Goal: Task Accomplishment & Management: Use online tool/utility

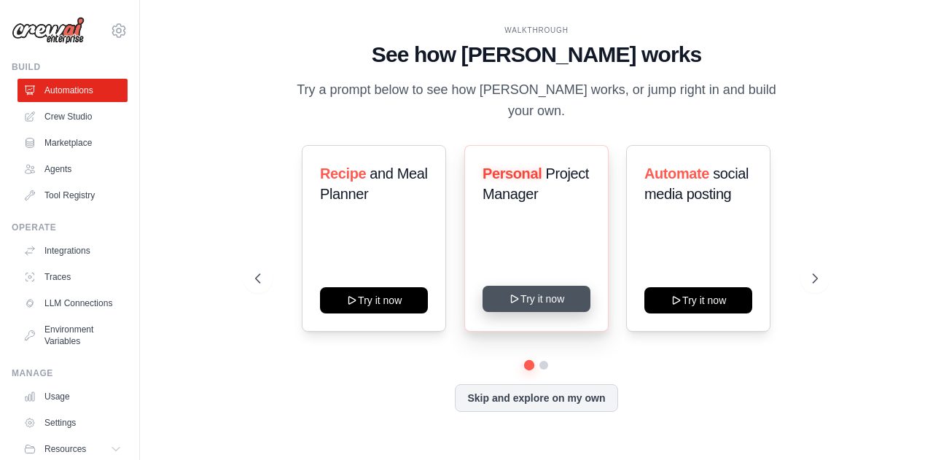
click at [513, 303] on div "Personal Project Manager Try it now" at bounding box center [536, 238] width 144 height 187
click at [521, 287] on button "Try it now" at bounding box center [537, 299] width 108 height 26
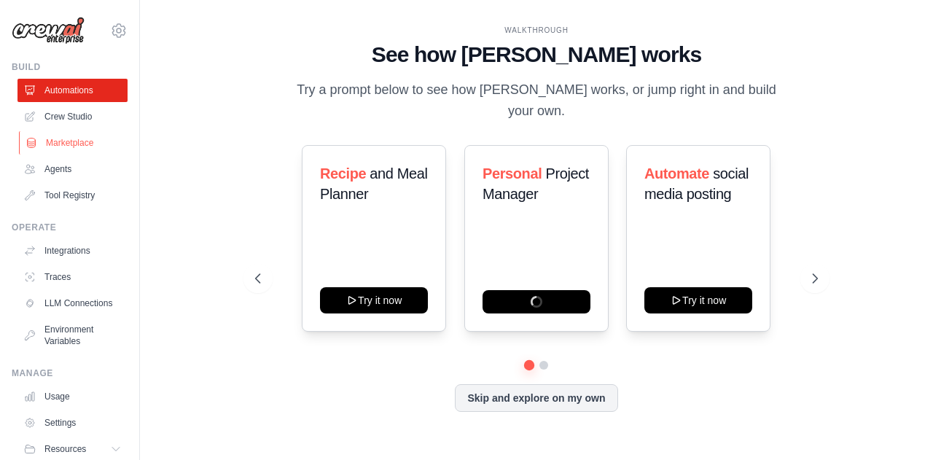
click at [90, 146] on link "Marketplace" at bounding box center [74, 142] width 110 height 23
click at [66, 173] on link "Agents" at bounding box center [74, 169] width 110 height 23
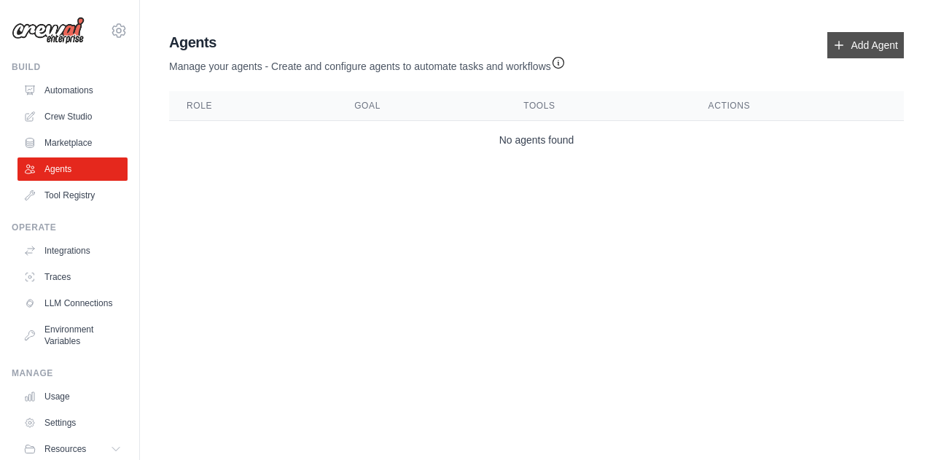
click at [856, 43] on link "Add Agent" at bounding box center [866, 45] width 77 height 26
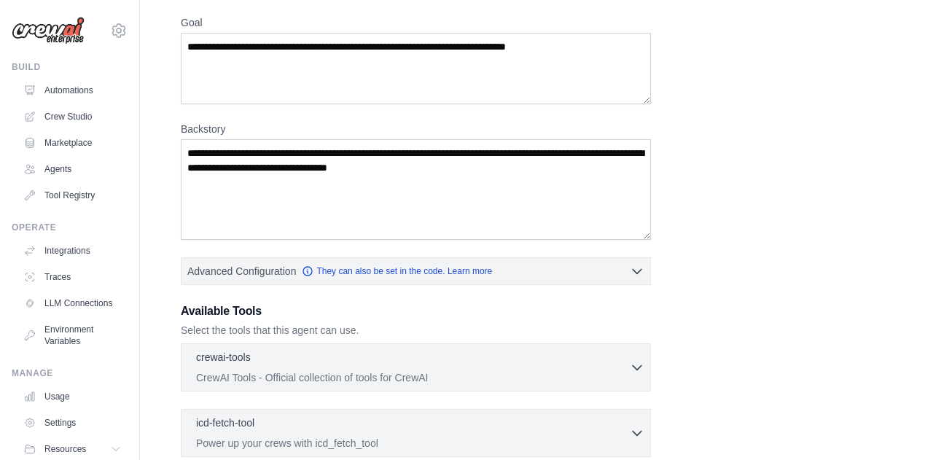
scroll to position [136, 0]
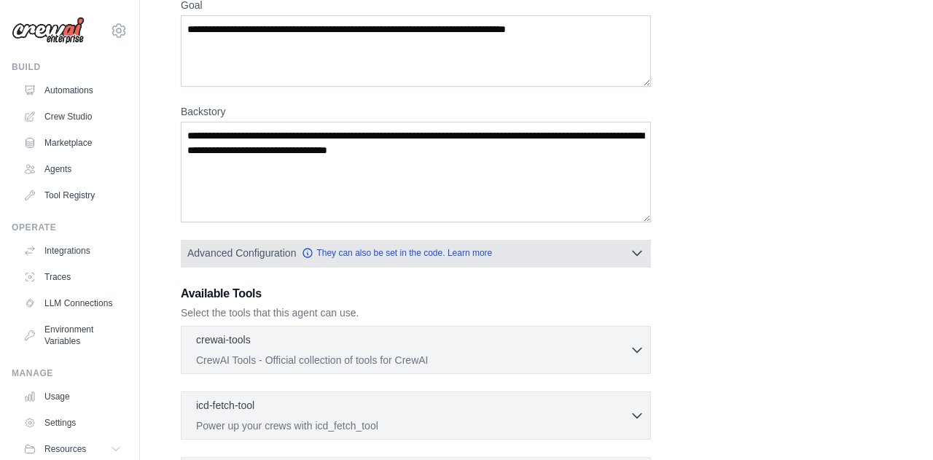
click at [639, 250] on icon "button" at bounding box center [637, 253] width 15 height 15
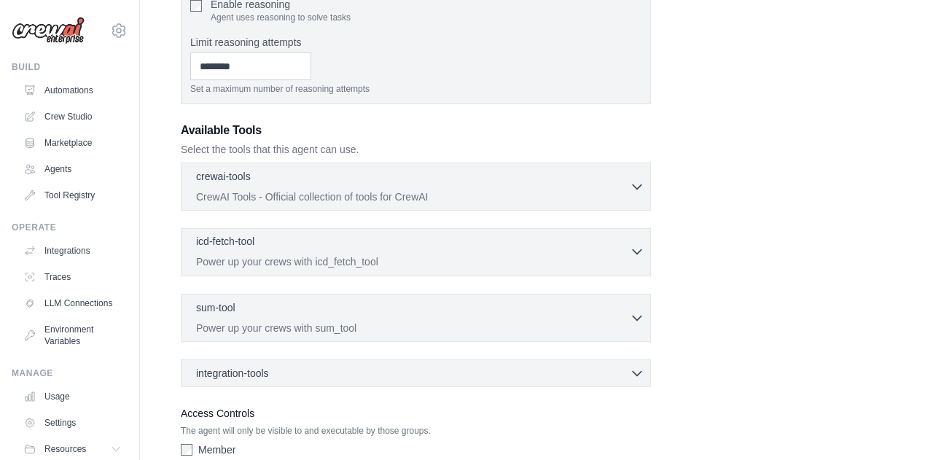
scroll to position [503, 0]
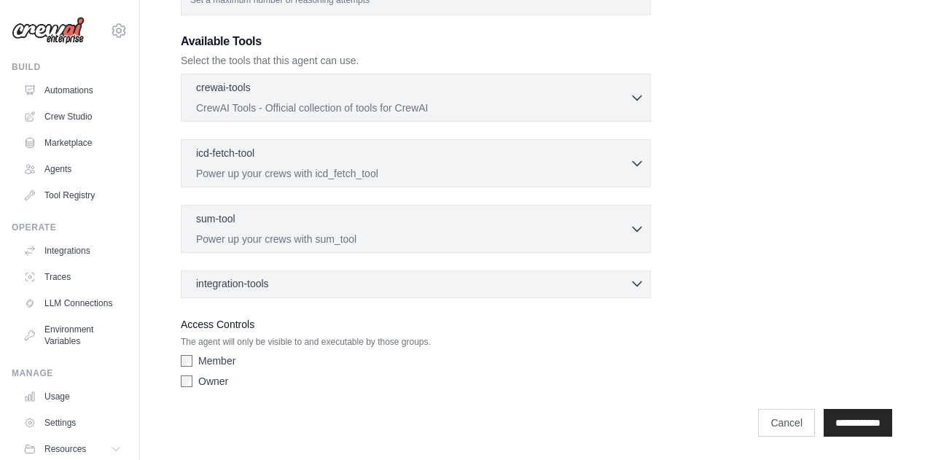
click at [631, 287] on icon "button" at bounding box center [637, 283] width 15 height 15
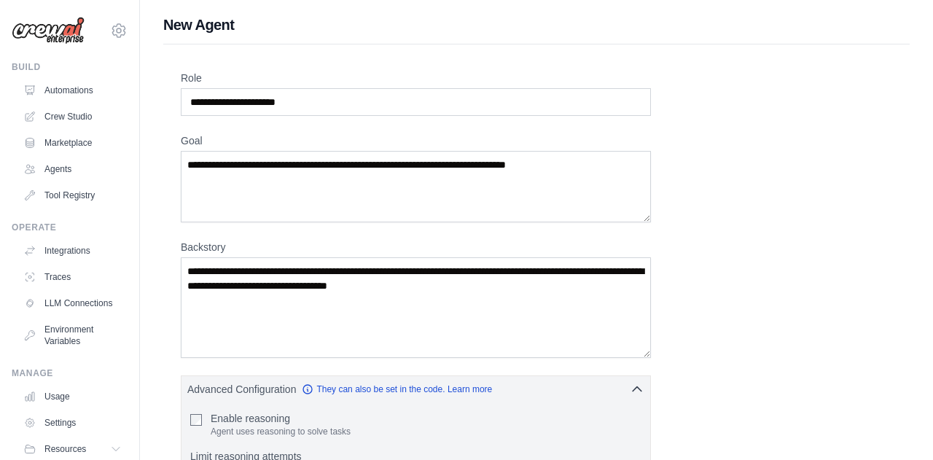
scroll to position [0, 0]
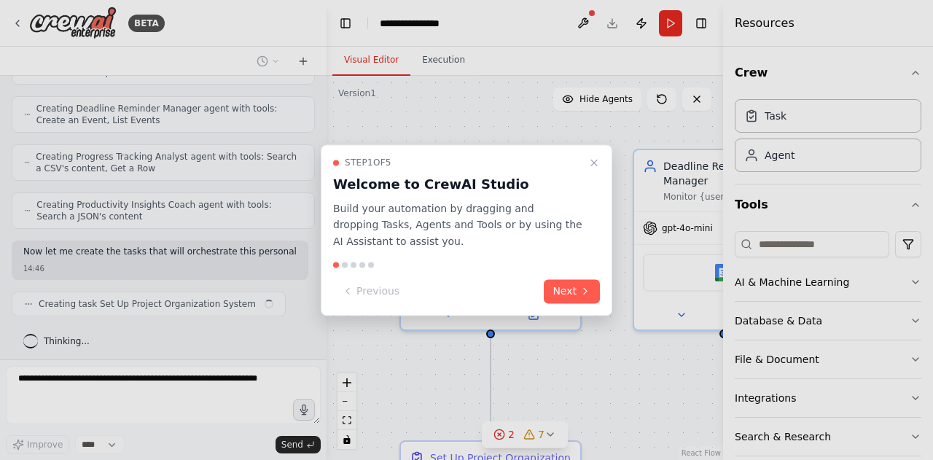
scroll to position [567, 0]
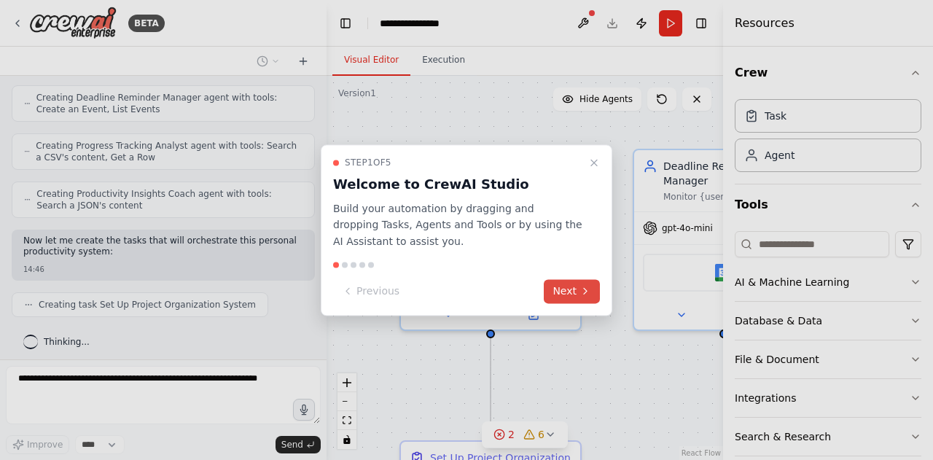
click at [572, 287] on button "Next" at bounding box center [572, 291] width 56 height 24
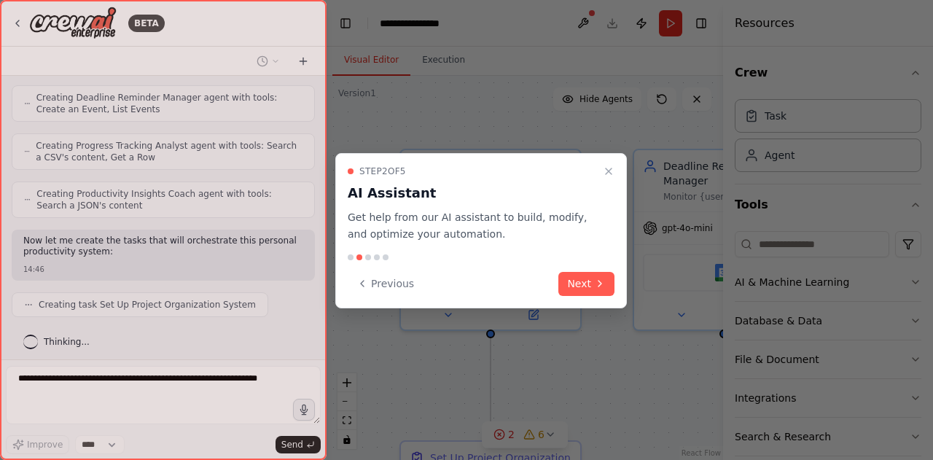
click at [572, 287] on button "Next" at bounding box center [587, 284] width 56 height 24
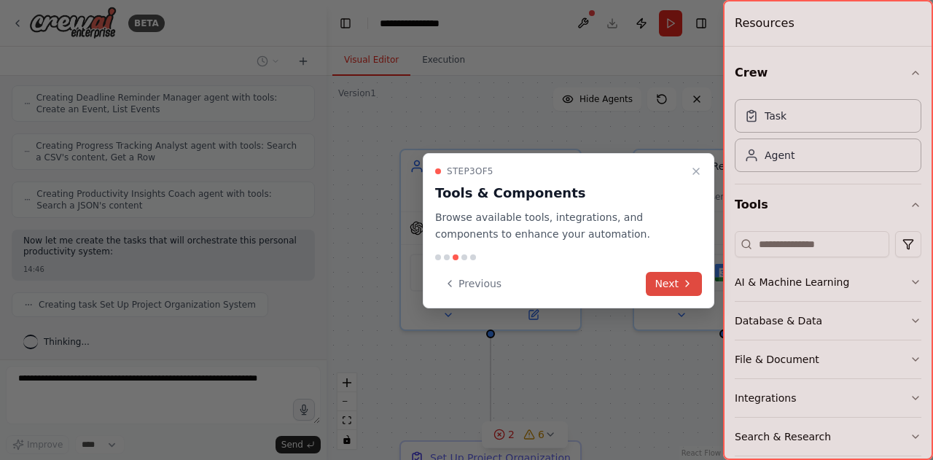
click at [652, 288] on button "Next" at bounding box center [674, 284] width 56 height 24
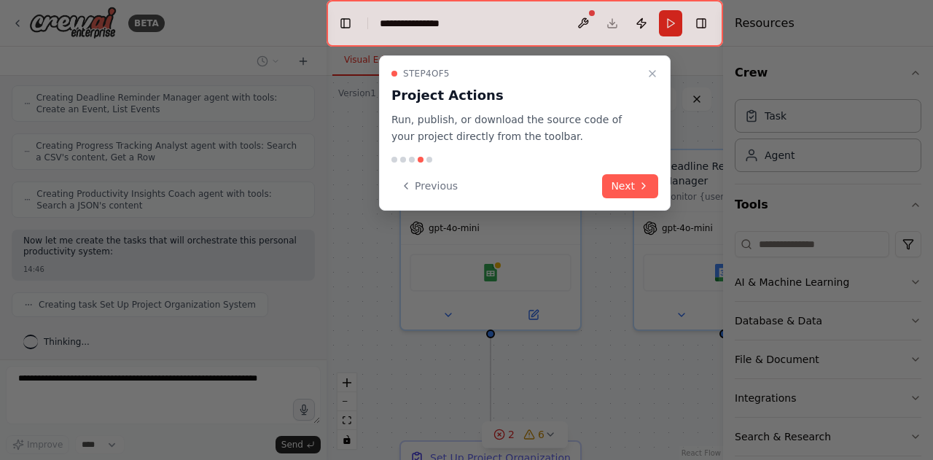
scroll to position [604, 0]
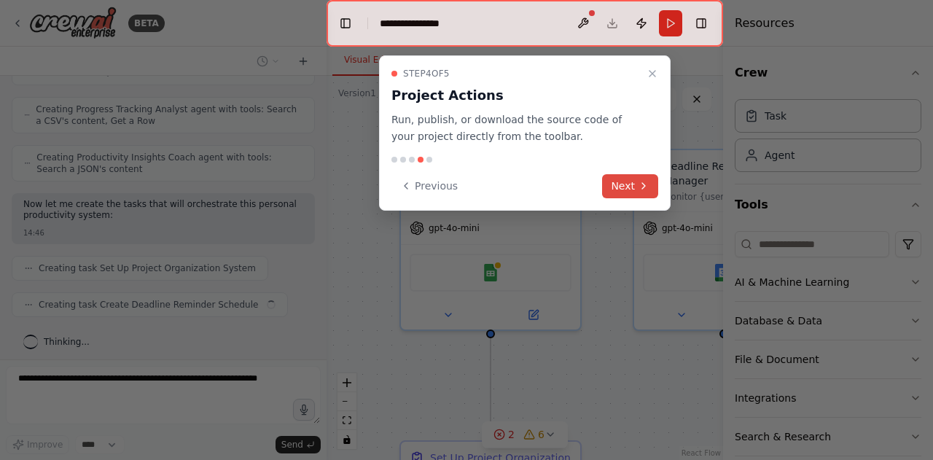
click at [634, 180] on button "Next" at bounding box center [630, 186] width 56 height 24
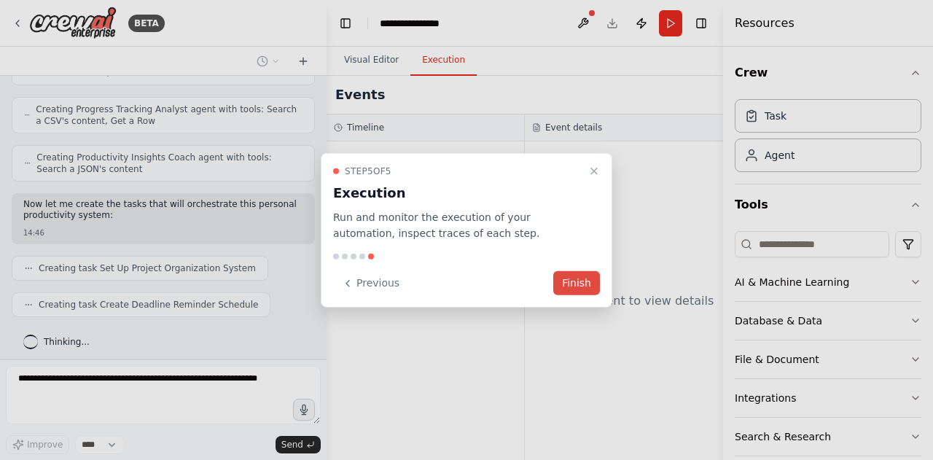
click at [584, 283] on button "Finish" at bounding box center [576, 283] width 47 height 24
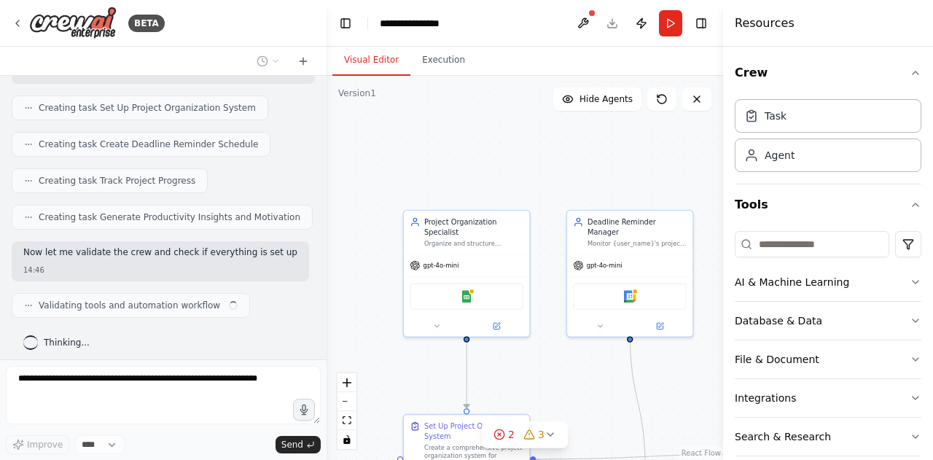
scroll to position [775, 0]
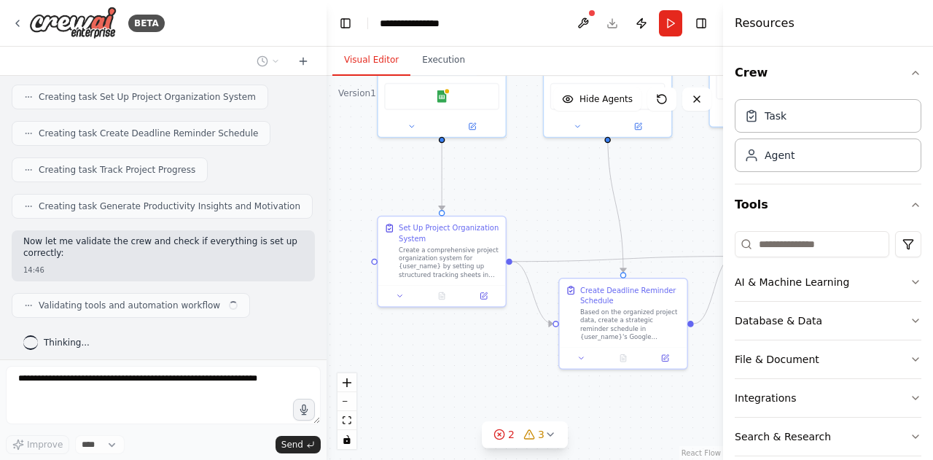
drag, startPoint x: 562, startPoint y: 369, endPoint x: 541, endPoint y: 163, distance: 206.7
click at [541, 162] on div ".deletable-edge-delete-btn { width: 20px; height: 20px; border: 0px solid #ffff…" at bounding box center [525, 268] width 397 height 384
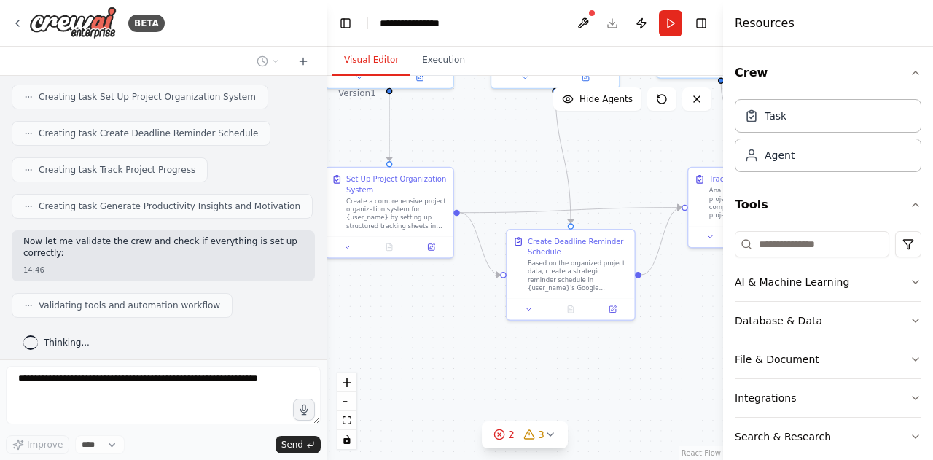
drag, startPoint x: 527, startPoint y: 381, endPoint x: 473, endPoint y: 341, distance: 68.3
click at [473, 341] on div ".deletable-edge-delete-btn { width: 20px; height: 20px; border: 0px solid #ffff…" at bounding box center [525, 268] width 397 height 384
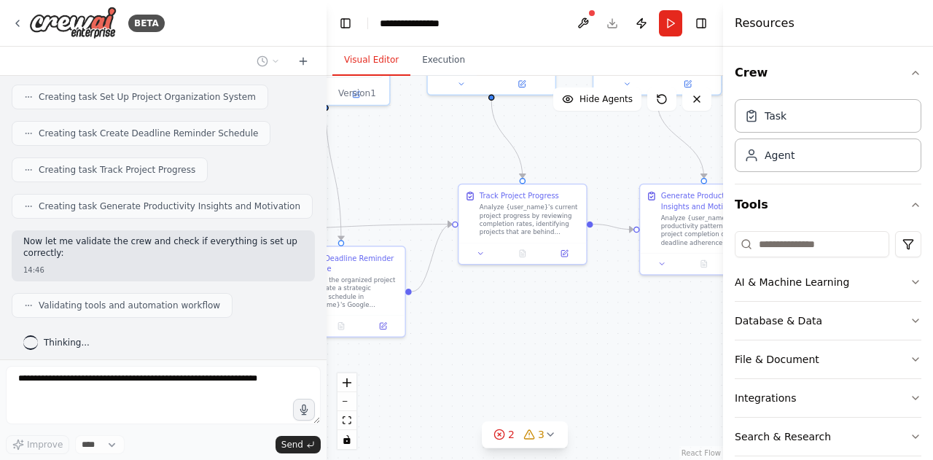
drag, startPoint x: 674, startPoint y: 366, endPoint x: 444, endPoint y: 383, distance: 230.3
click at [444, 383] on div ".deletable-edge-delete-btn { width: 20px; height: 20px; border: 0px solid #ffff…" at bounding box center [525, 268] width 397 height 384
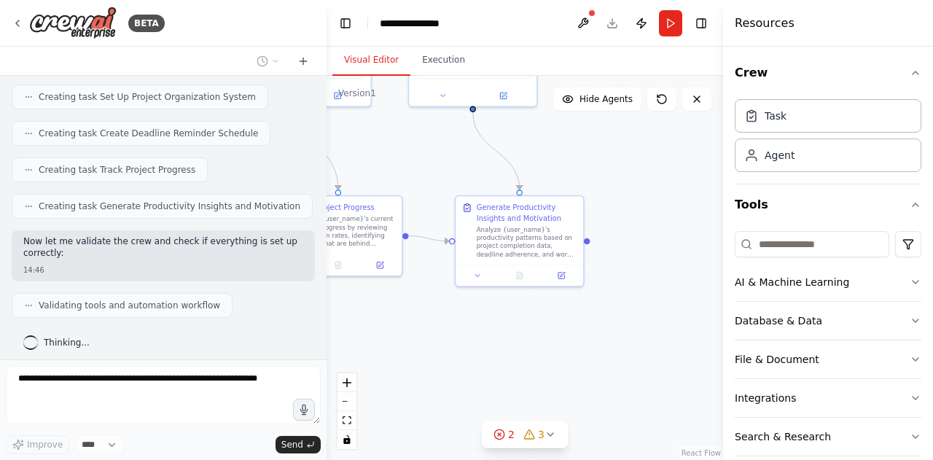
drag, startPoint x: 627, startPoint y: 368, endPoint x: 395, endPoint y: 387, distance: 232.7
click at [390, 385] on div ".deletable-edge-delete-btn { width: 20px; height: 20px; border: 0px solid #ffff…" at bounding box center [525, 268] width 397 height 384
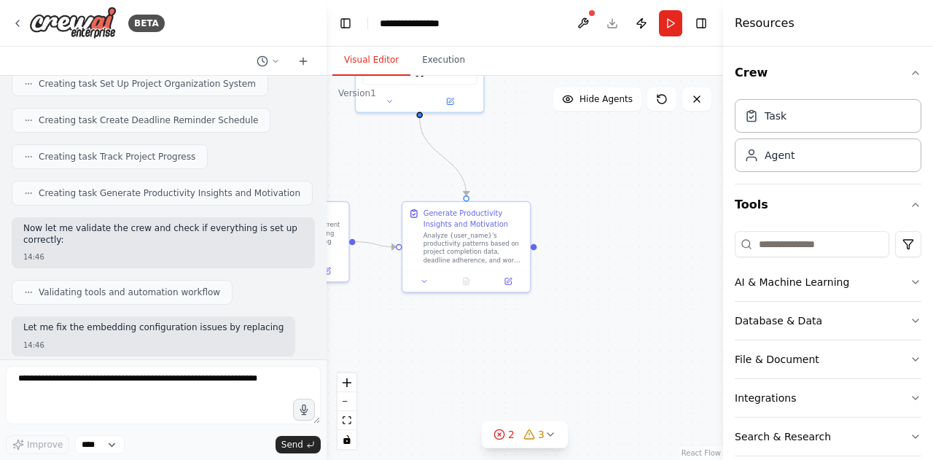
scroll to position [799, 0]
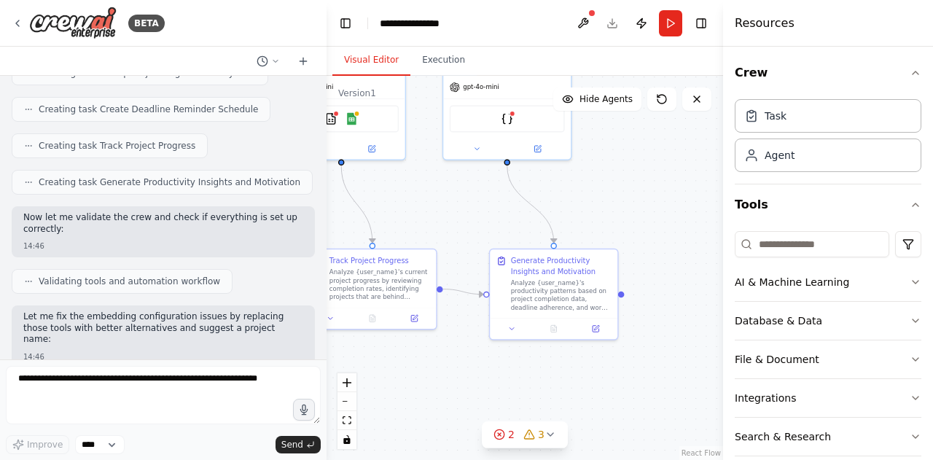
drag, startPoint x: 481, startPoint y: 372, endPoint x: 602, endPoint y: 419, distance: 129.3
click at [602, 421] on div ".deletable-edge-delete-btn { width: 20px; height: 20px; border: 0px solid #ffff…" at bounding box center [525, 268] width 397 height 384
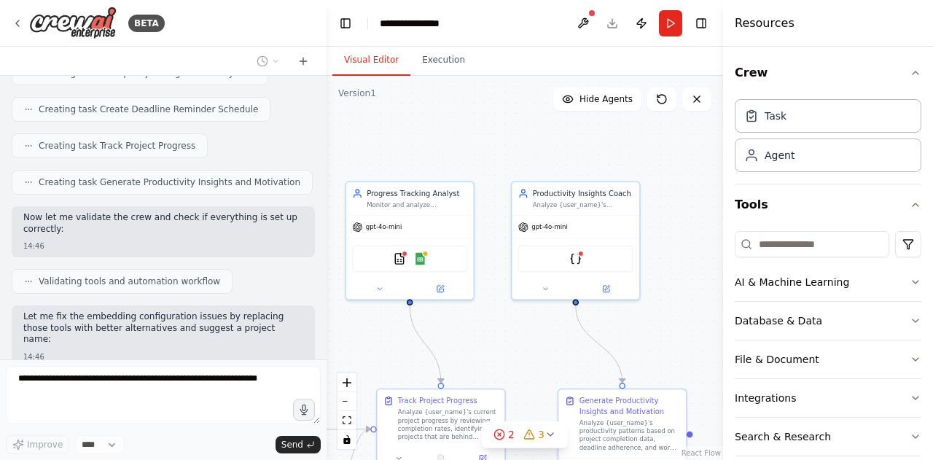
scroll to position [925, 0]
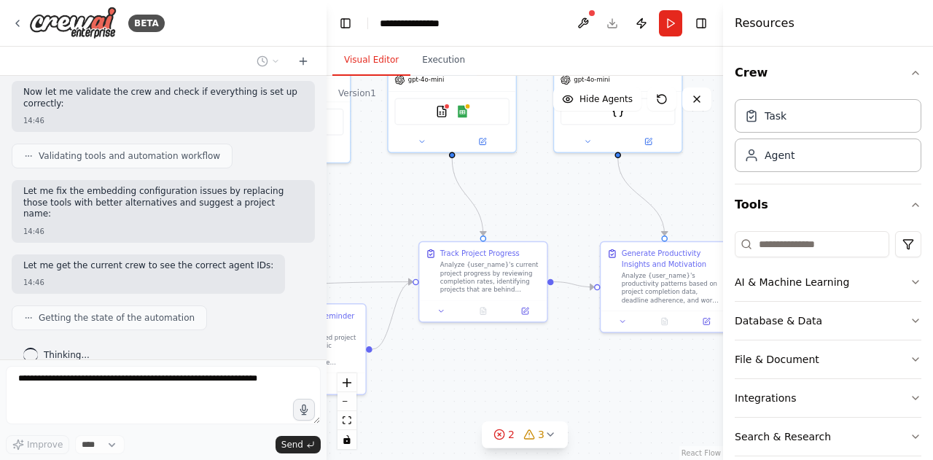
drag, startPoint x: 501, startPoint y: 217, endPoint x: 579, endPoint y: 209, distance: 78.5
click at [579, 209] on div ".deletable-edge-delete-btn { width: 20px; height: 20px; border: 0px solid #ffff…" at bounding box center [525, 268] width 397 height 384
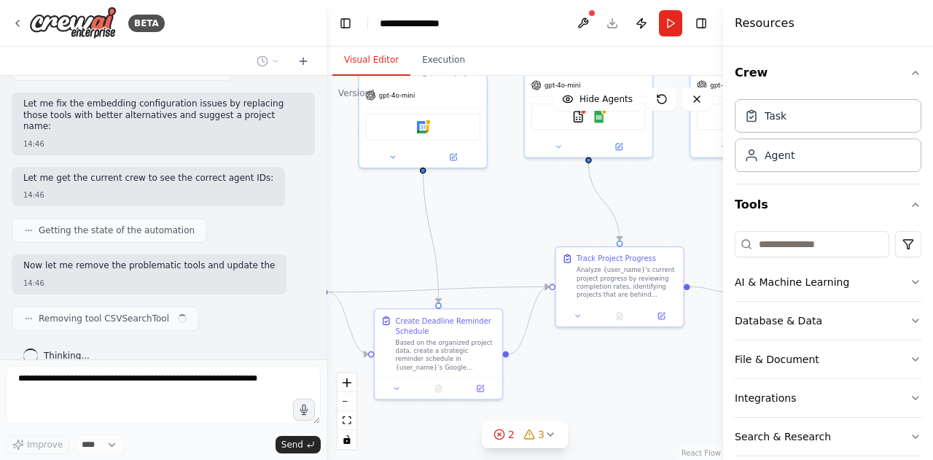
drag, startPoint x: 492, startPoint y: 388, endPoint x: 629, endPoint y: 393, distance: 136.5
click at [629, 393] on div ".deletable-edge-delete-btn { width: 20px; height: 20px; border: 0px solid #ffff…" at bounding box center [525, 268] width 397 height 384
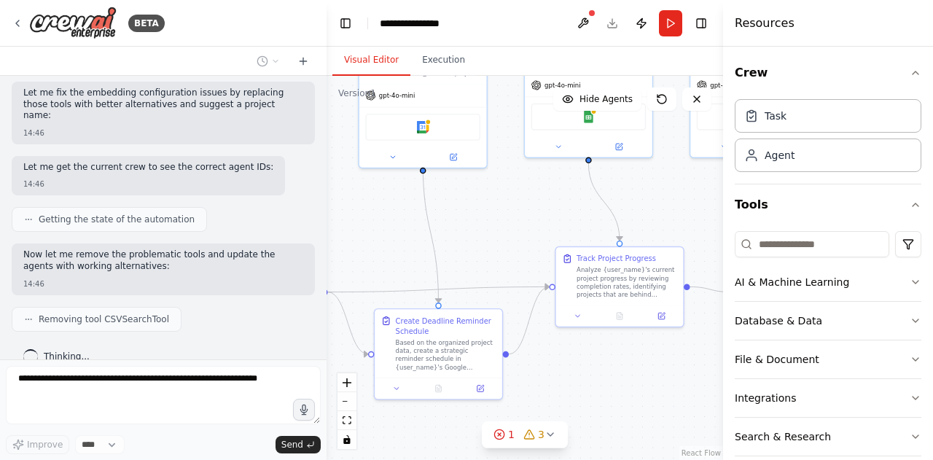
drag, startPoint x: 399, startPoint y: 226, endPoint x: 583, endPoint y: 225, distance: 183.8
click at [580, 225] on div ".deletable-edge-delete-btn { width: 20px; height: 20px; border: 0px solid #ffff…" at bounding box center [525, 268] width 397 height 384
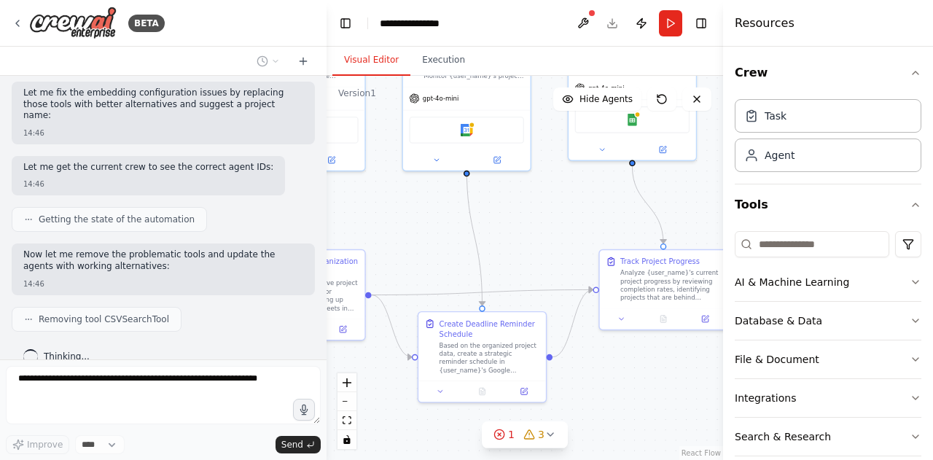
drag, startPoint x: 548, startPoint y: 227, endPoint x: 421, endPoint y: 232, distance: 127.0
click at [411, 231] on div ".deletable-edge-delete-btn { width: 20px; height: 20px; border: 0px solid #ffff…" at bounding box center [525, 268] width 397 height 384
click at [804, 288] on div "AI & Machine Learning" at bounding box center [792, 282] width 114 height 15
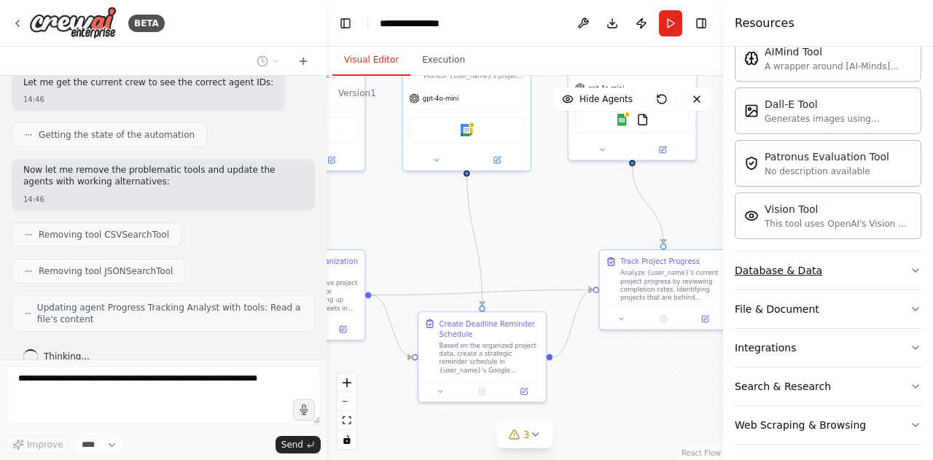
scroll to position [0, 1]
click at [879, 282] on button "Database & Data" at bounding box center [828, 271] width 187 height 38
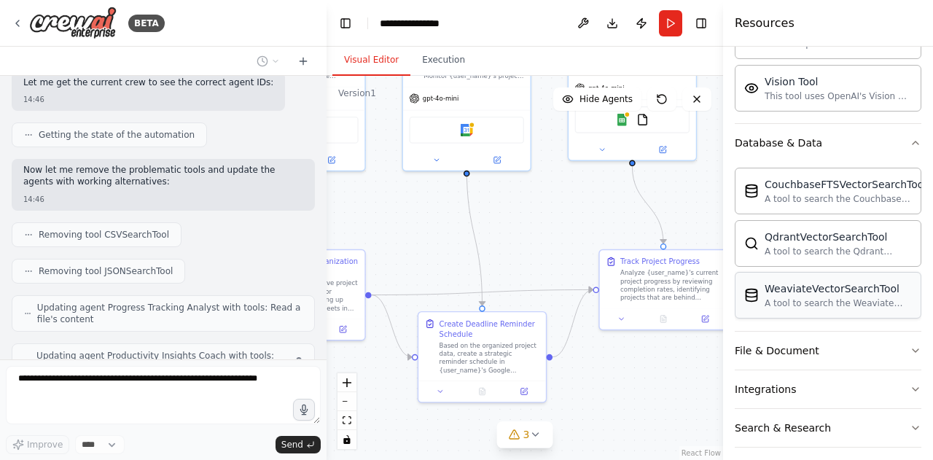
scroll to position [1156, 0]
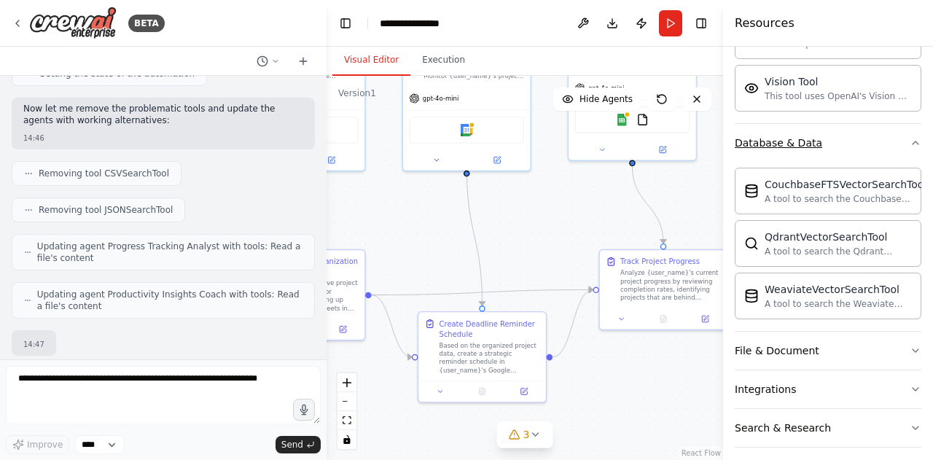
click at [858, 142] on button "Database & Data" at bounding box center [828, 143] width 187 height 38
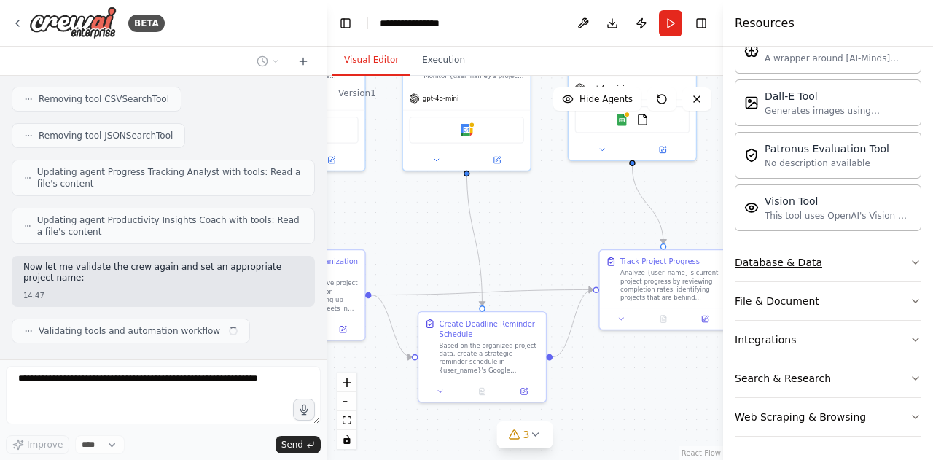
scroll to position [280, 0]
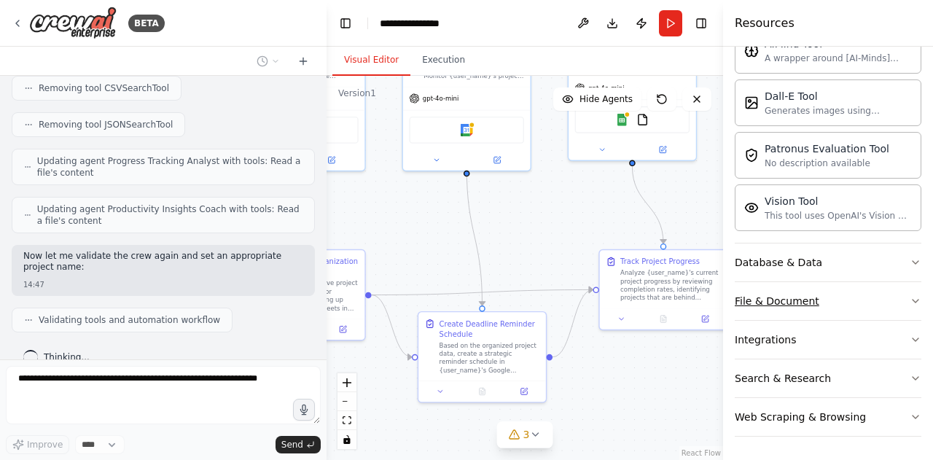
click at [848, 309] on button "File & Document" at bounding box center [828, 301] width 187 height 38
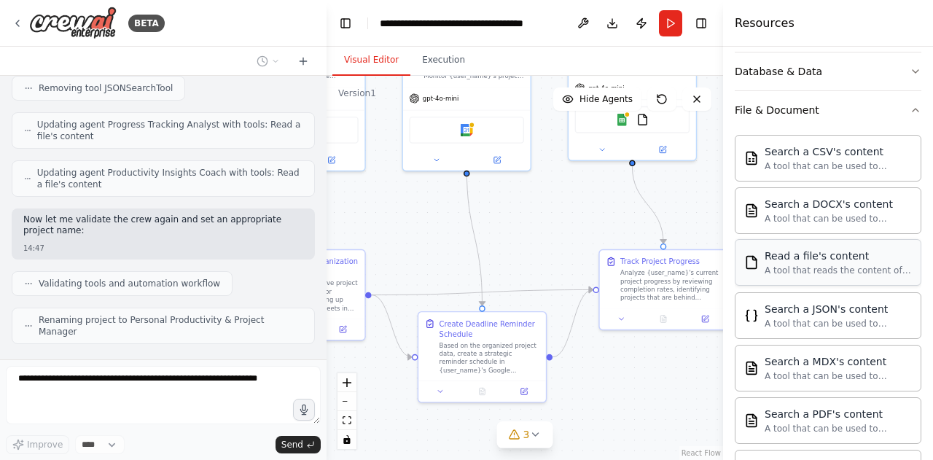
scroll to position [0, 0]
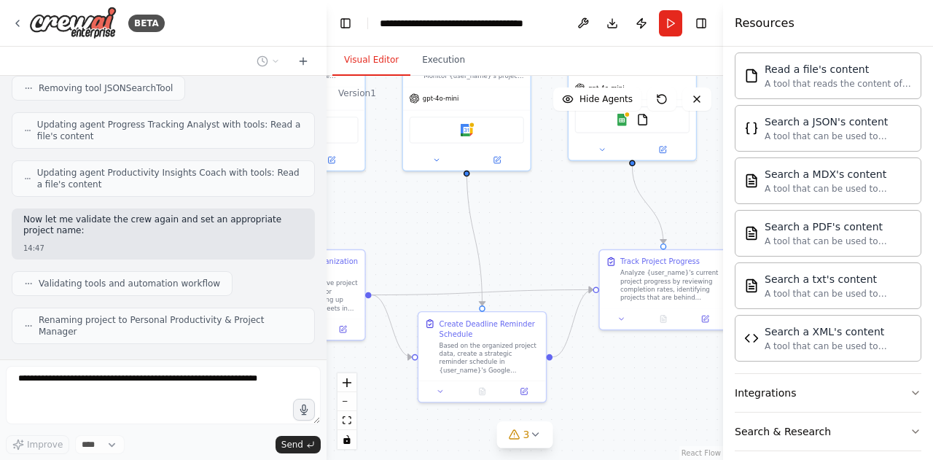
click at [821, 154] on div "Search a CSV's content A tool that can be used to semantic search a query from …" at bounding box center [828, 152] width 187 height 420
click at [830, 131] on div "A tool that can be used to semantic search a query from a JSON's content." at bounding box center [838, 136] width 147 height 12
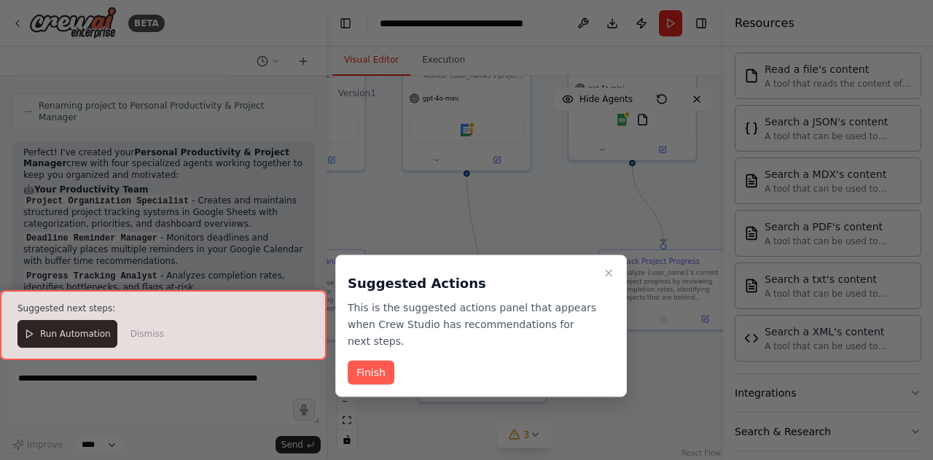
click at [71, 335] on div at bounding box center [163, 325] width 327 height 70
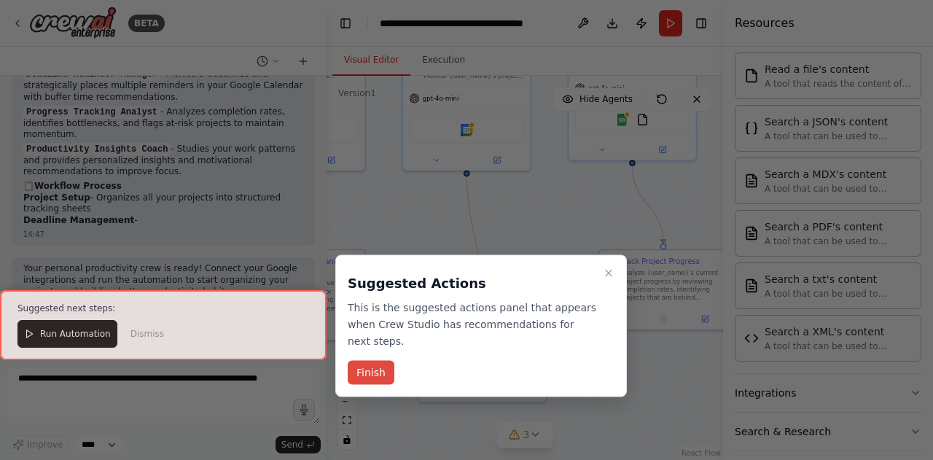
click at [378, 378] on button "Finish" at bounding box center [371, 373] width 47 height 24
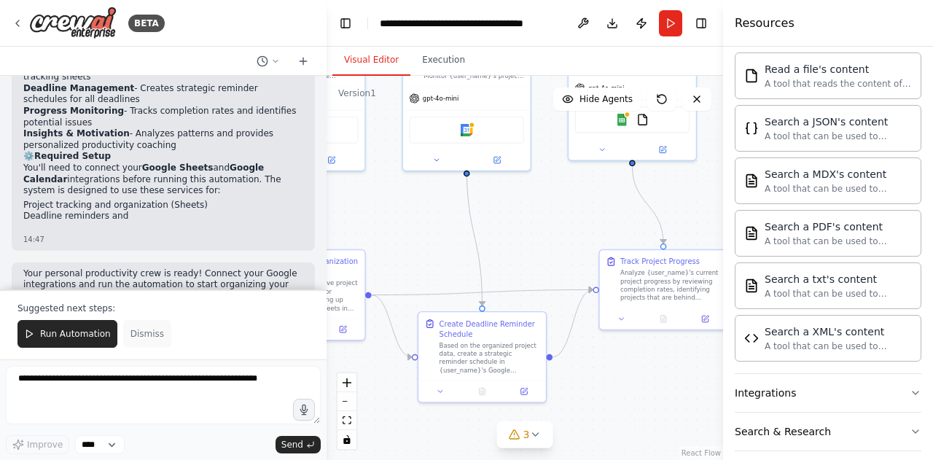
click at [152, 332] on span "Dismiss" at bounding box center [148, 334] width 34 height 12
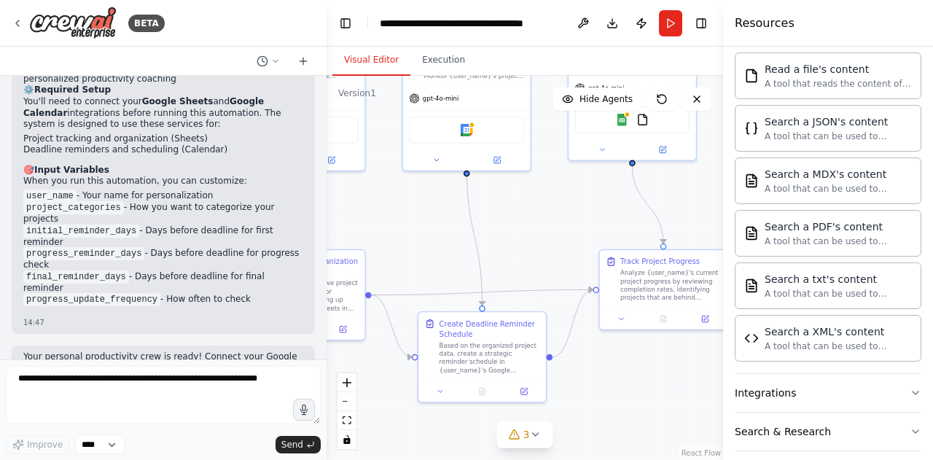
scroll to position [1879, 0]
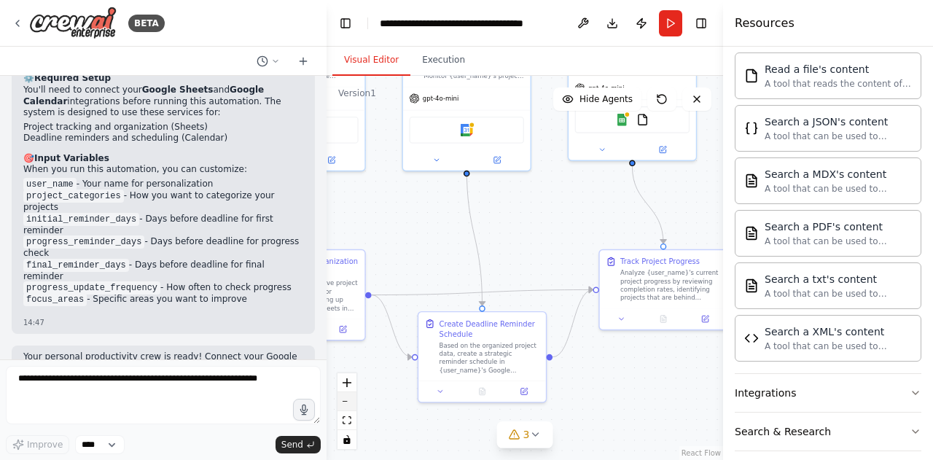
click at [350, 403] on button "zoom out" at bounding box center [347, 401] width 19 height 19
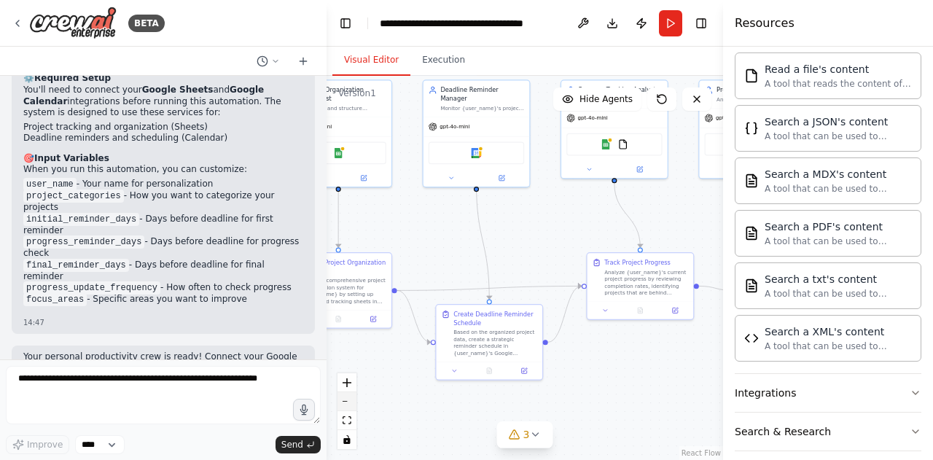
click at [350, 403] on button "zoom out" at bounding box center [347, 401] width 19 height 19
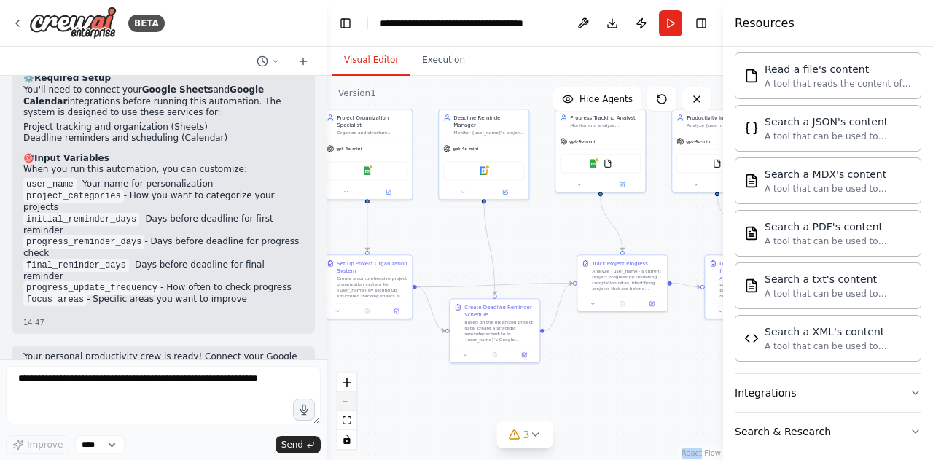
click at [350, 403] on div "React Flow controls" at bounding box center [347, 411] width 19 height 76
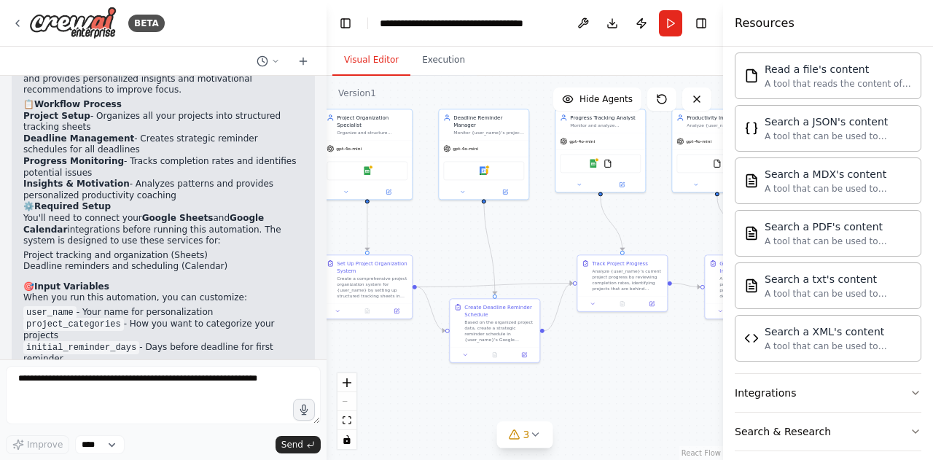
scroll to position [1741, 0]
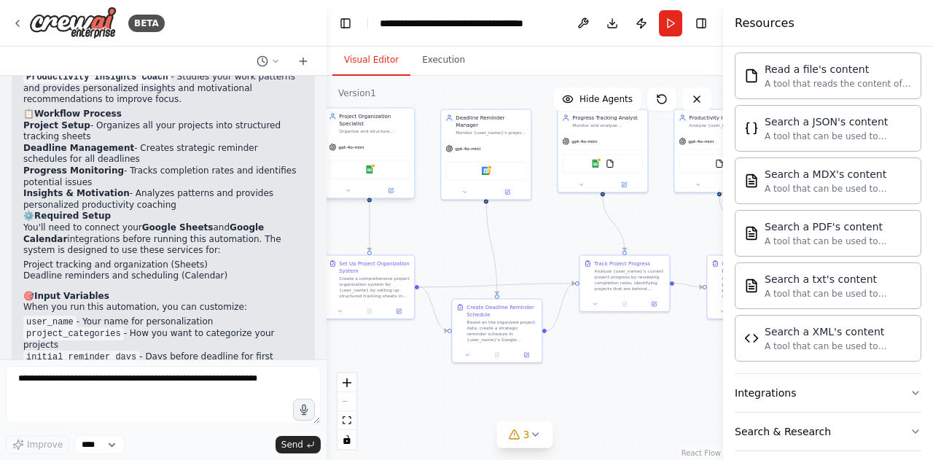
click at [349, 138] on div "Project Organization Specialist Organize and structure {user_name}'s personal p…" at bounding box center [369, 123] width 90 height 31
click at [408, 94] on button at bounding box center [402, 92] width 19 height 19
click at [359, 93] on div "Version 1" at bounding box center [357, 94] width 38 height 12
click at [372, 91] on div "Version 1" at bounding box center [357, 94] width 38 height 12
click at [530, 139] on div "gpt-4o-mini" at bounding box center [486, 147] width 90 height 16
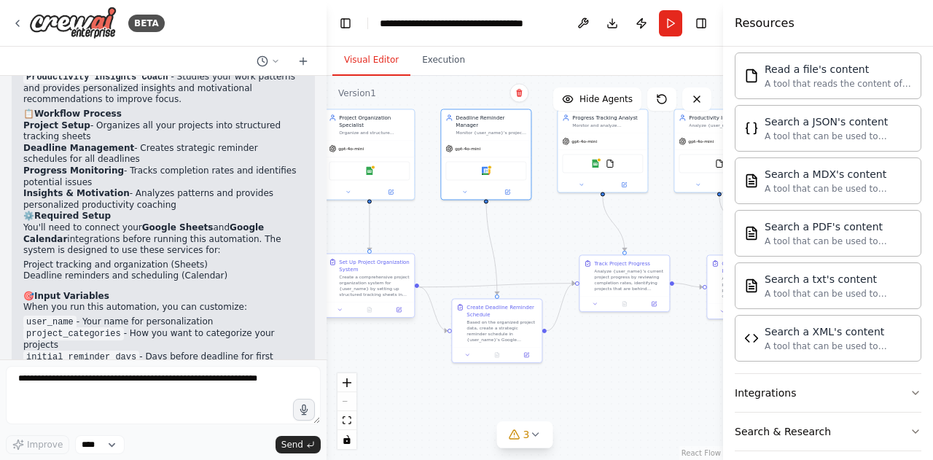
click at [371, 306] on div at bounding box center [369, 309] width 90 height 15
click at [384, 341] on div at bounding box center [384, 345] width 90 height 15
click at [388, 158] on div "Google Sheets" at bounding box center [369, 169] width 90 height 28
click at [403, 93] on icon at bounding box center [403, 93] width 6 height 8
click at [369, 94] on div "Version 1" at bounding box center [357, 94] width 38 height 12
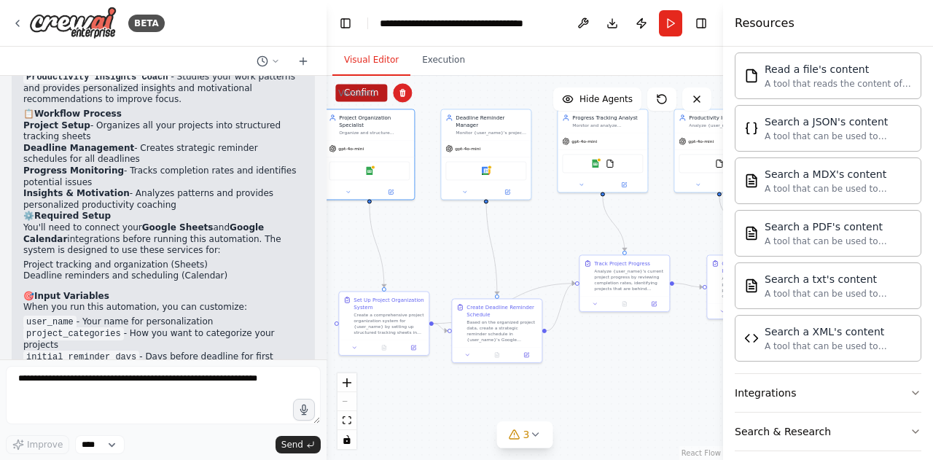
click at [384, 93] on button "Confirm" at bounding box center [361, 93] width 52 height 18
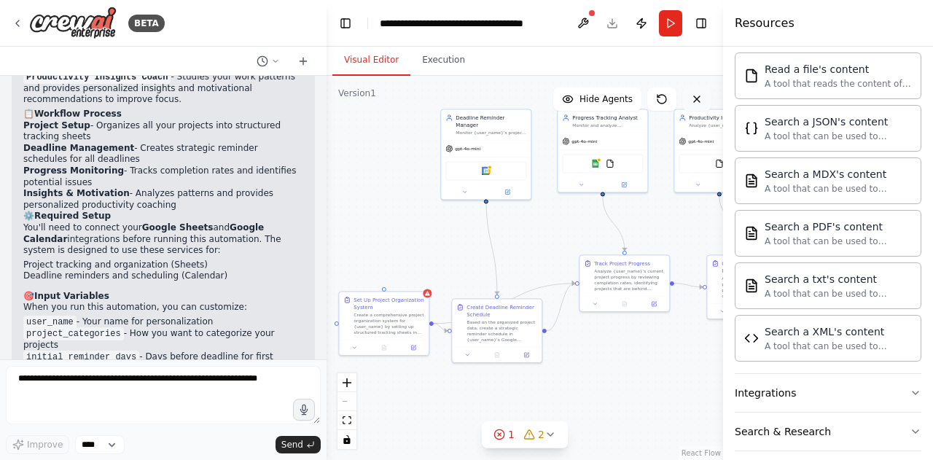
click at [703, 95] on button at bounding box center [697, 99] width 29 height 23
click at [516, 141] on div "gpt-4o-mini" at bounding box center [486, 147] width 90 height 16
click at [493, 437] on button "1 2" at bounding box center [525, 434] width 86 height 27
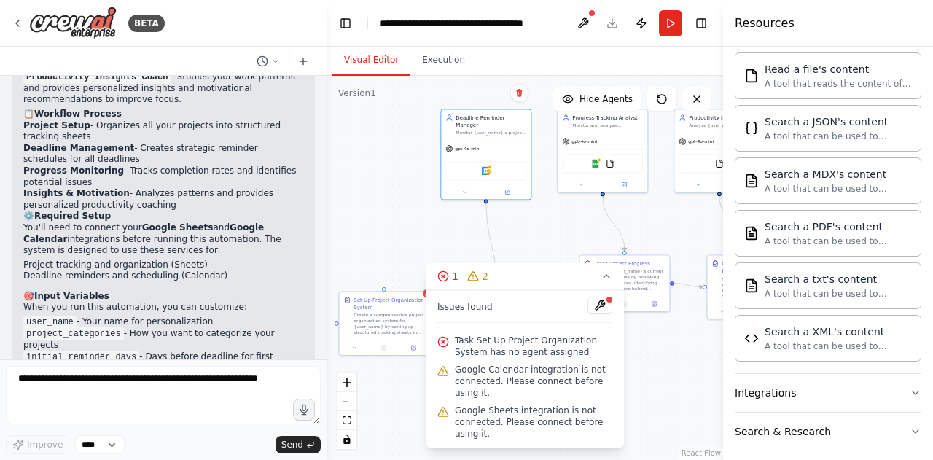
click at [651, 412] on div ".deletable-edge-delete-btn { width: 20px; height: 20px; border: 0px solid #ffff…" at bounding box center [525, 268] width 397 height 384
click at [599, 310] on button at bounding box center [600, 306] width 25 height 18
click at [670, 374] on div ".deletable-edge-delete-btn { width: 20px; height: 20px; border: 0px solid #ffff…" at bounding box center [525, 268] width 397 height 384
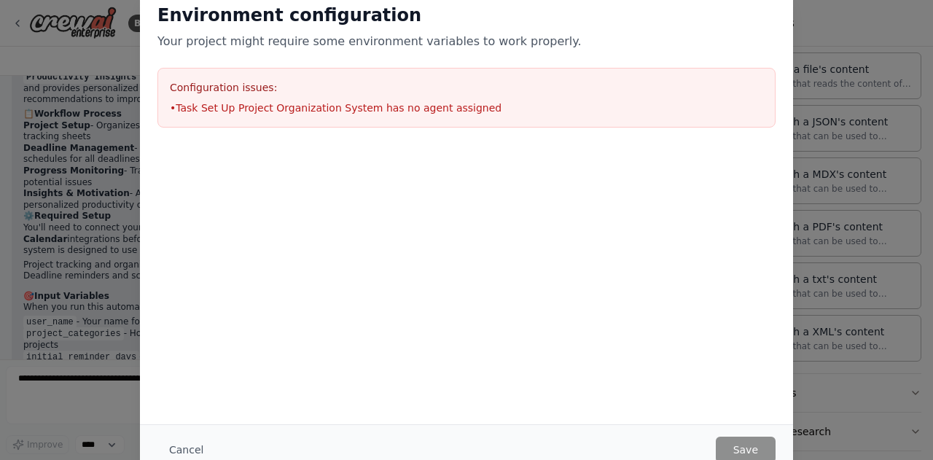
scroll to position [0, 0]
click at [193, 452] on button "Cancel" at bounding box center [187, 450] width 58 height 26
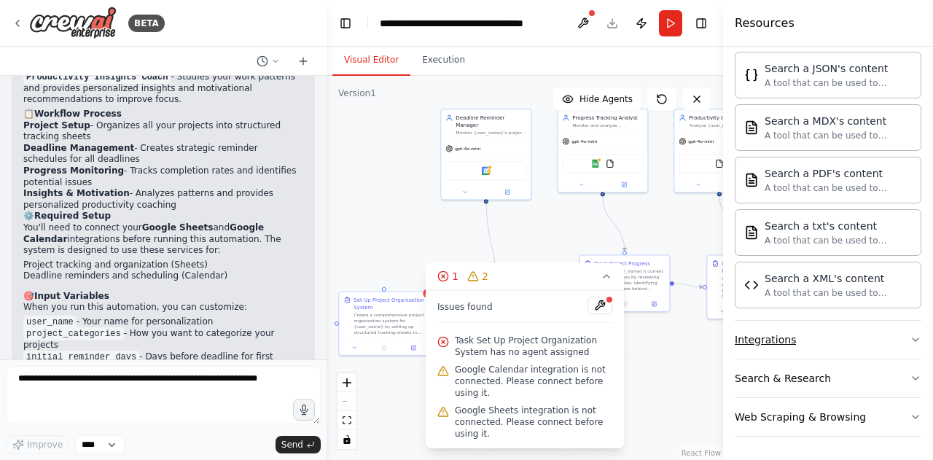
click at [790, 343] on div "Integrations" at bounding box center [765, 340] width 61 height 15
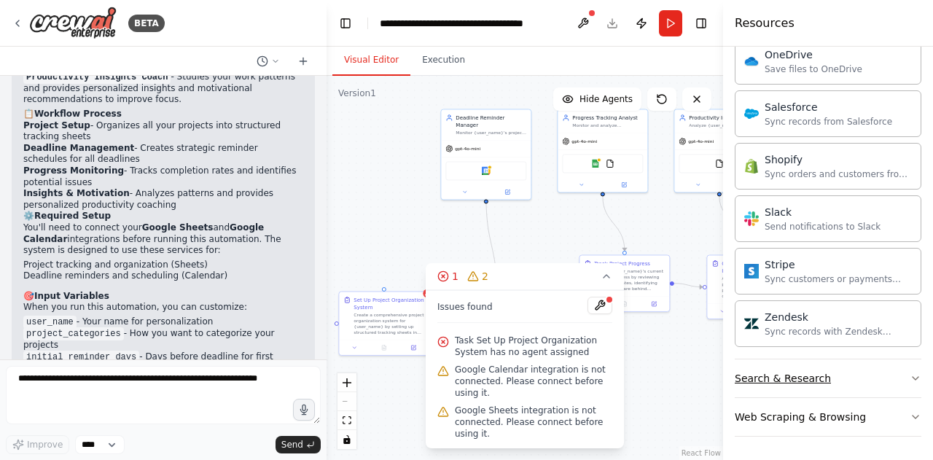
scroll to position [1826, 0]
click at [797, 365] on button "Search & Research" at bounding box center [828, 378] width 187 height 38
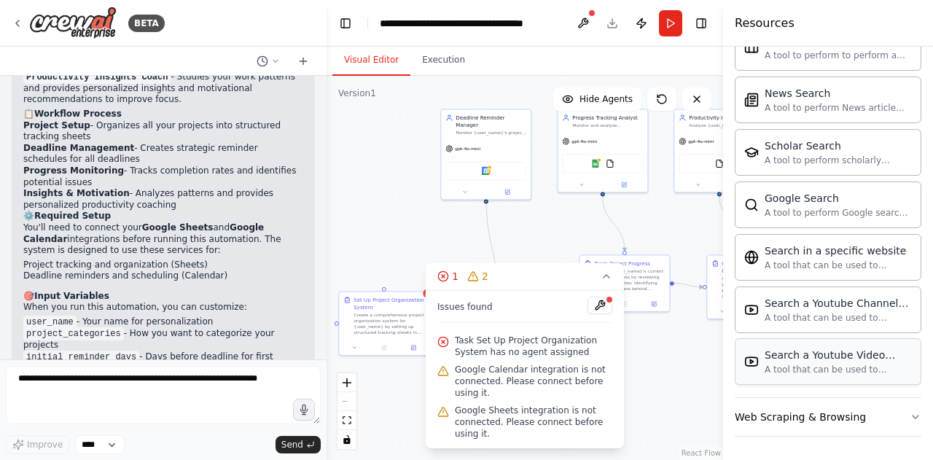
scroll to position [2573, 0]
click at [804, 423] on div "Web Scraping & Browsing" at bounding box center [800, 417] width 131 height 15
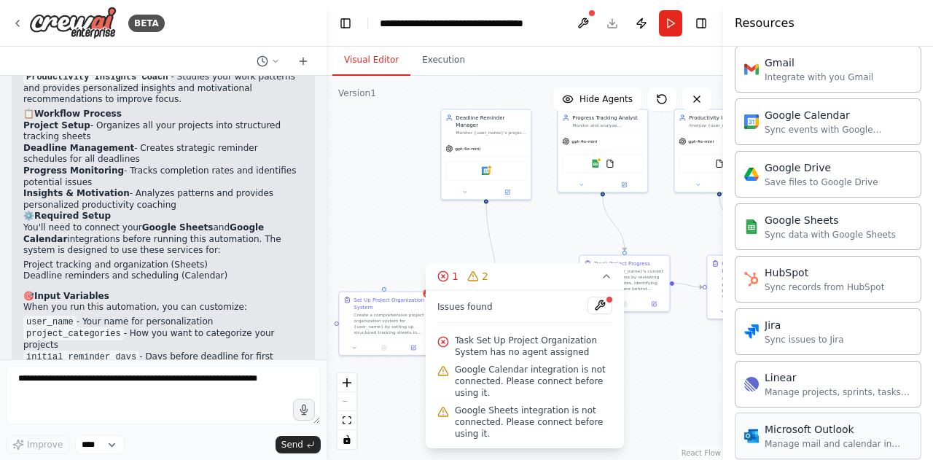
scroll to position [1377, 0]
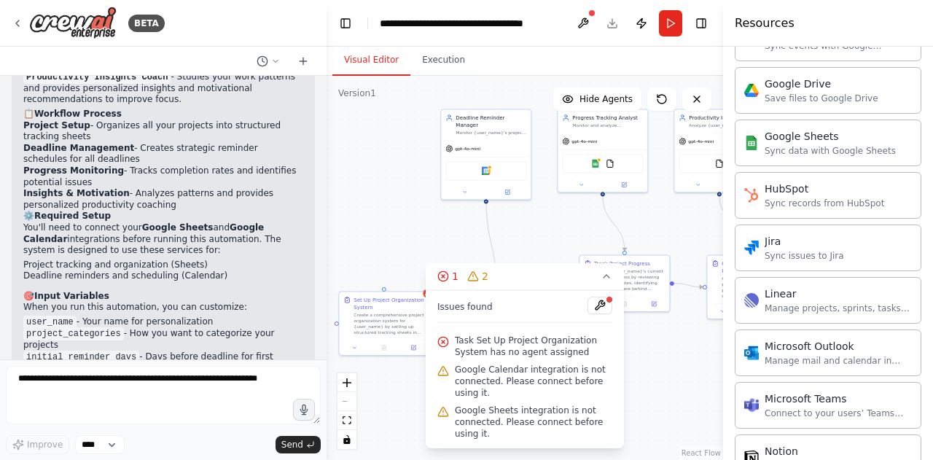
click at [453, 226] on div ".deletable-edge-delete-btn { width: 20px; height: 20px; border: 0px solid #ffff…" at bounding box center [525, 268] width 397 height 384
click at [585, 233] on div ".deletable-edge-delete-btn { width: 20px; height: 20px; border: 0px solid #ffff…" at bounding box center [525, 268] width 397 height 384
click at [700, 106] on button at bounding box center [697, 99] width 29 height 23
click at [701, 244] on div ".deletable-edge-delete-btn { width: 20px; height: 20px; border: 0px solid #ffff…" at bounding box center [525, 268] width 397 height 384
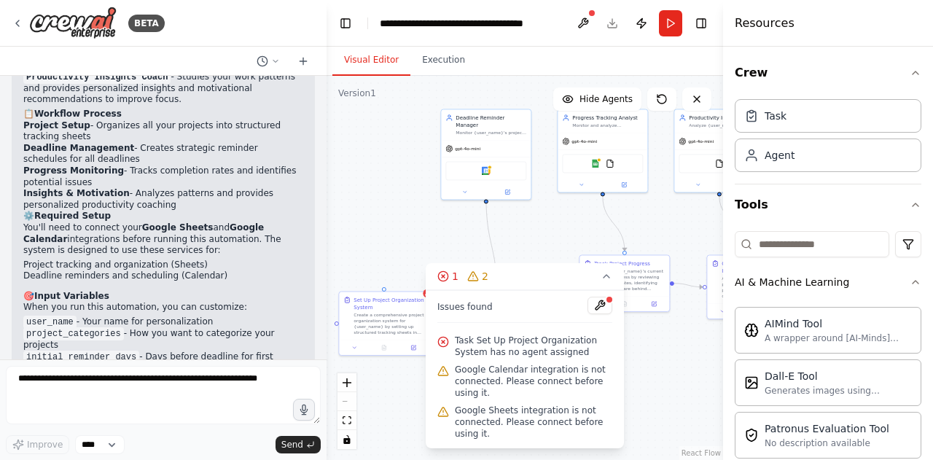
scroll to position [0, 0]
click at [920, 205] on icon "button" at bounding box center [916, 205] width 12 height 12
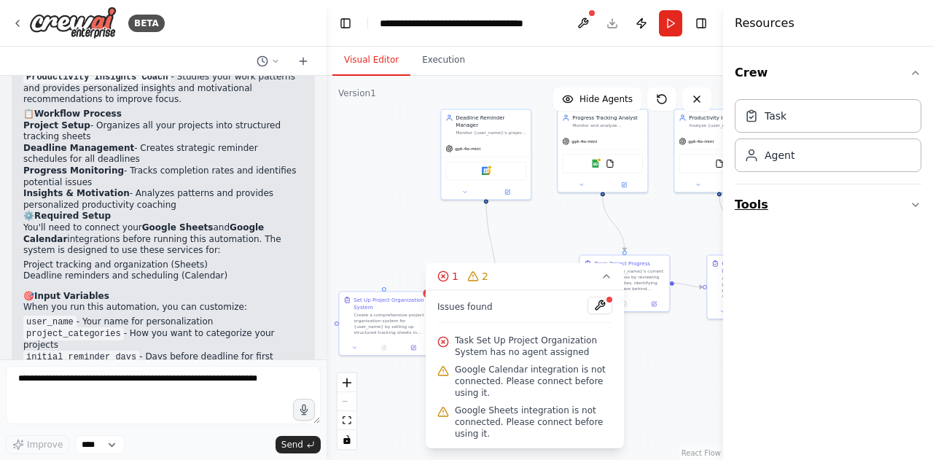
click at [920, 205] on icon "button" at bounding box center [916, 205] width 12 height 12
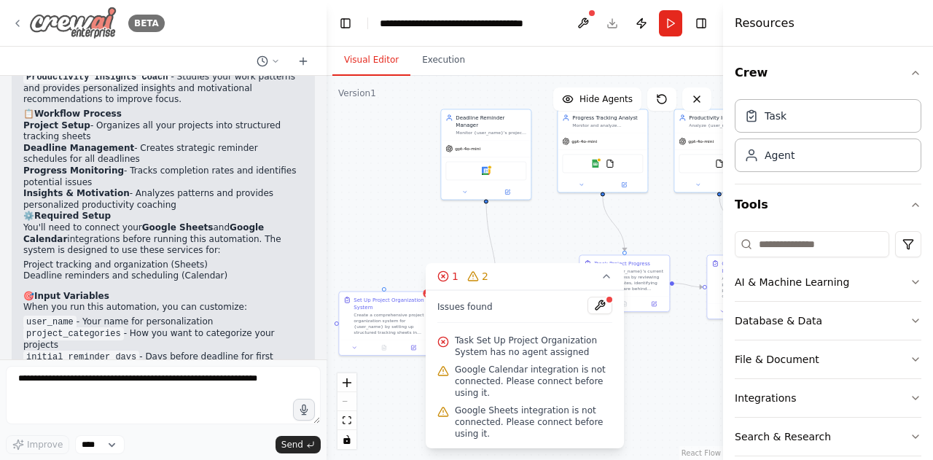
click at [18, 21] on icon at bounding box center [17, 23] width 3 height 6
